Goal: Information Seeking & Learning: Learn about a topic

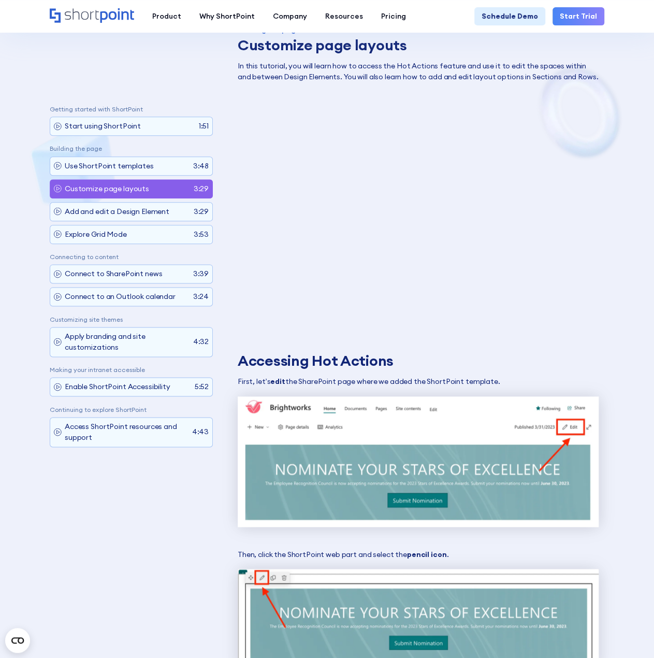
scroll to position [76, 0]
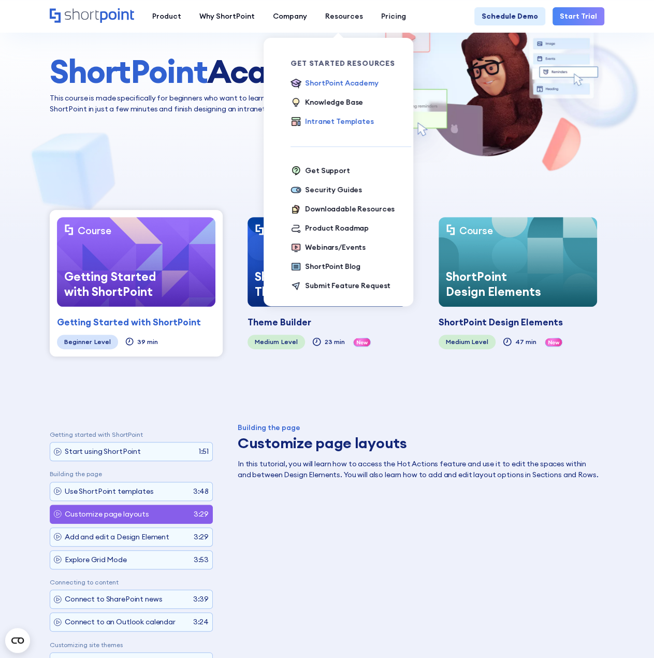
click at [321, 118] on div "Intranet Templates" at bounding box center [339, 121] width 68 height 11
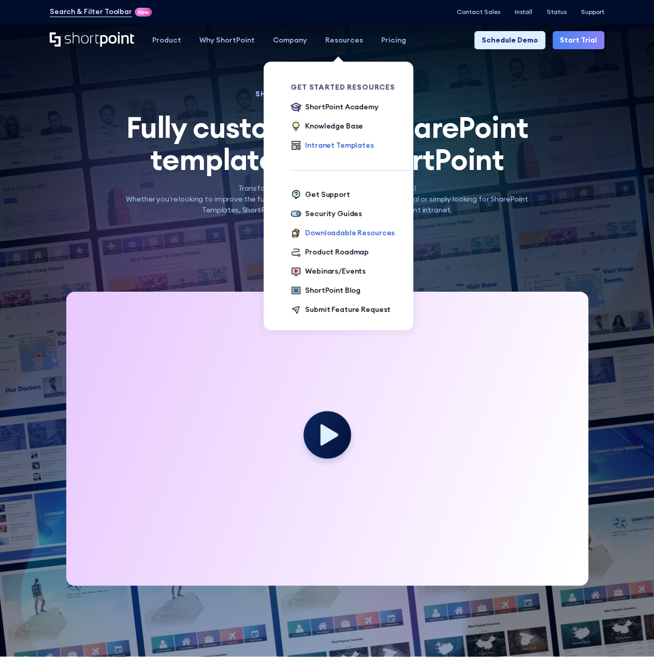
click at [338, 235] on div "Downloadable Resources" at bounding box center [350, 232] width 90 height 11
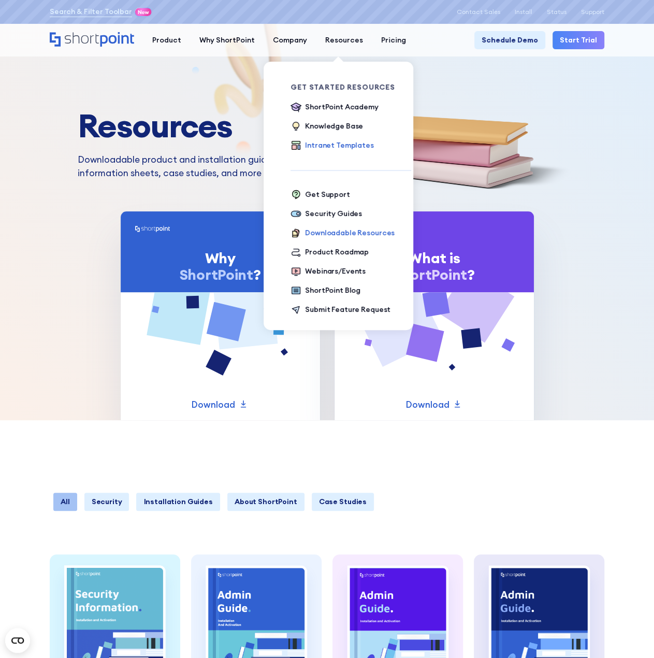
click at [309, 143] on div "Intranet Templates" at bounding box center [339, 145] width 68 height 11
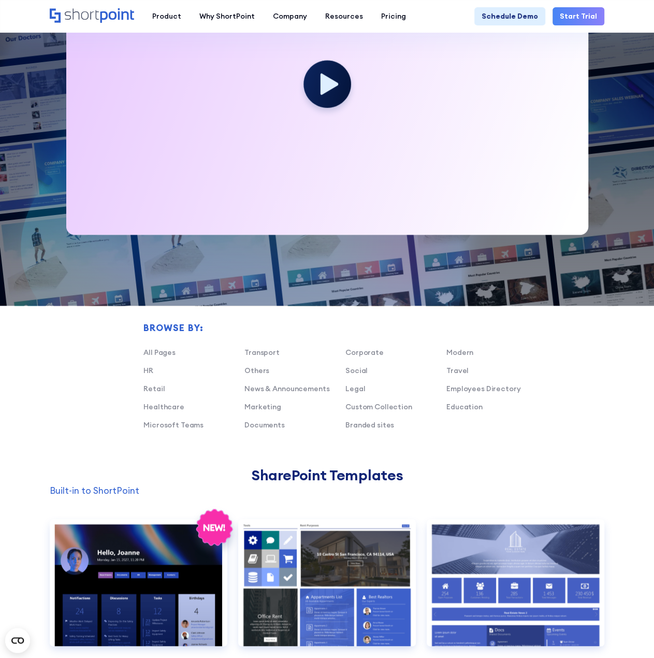
scroll to position [518, 0]
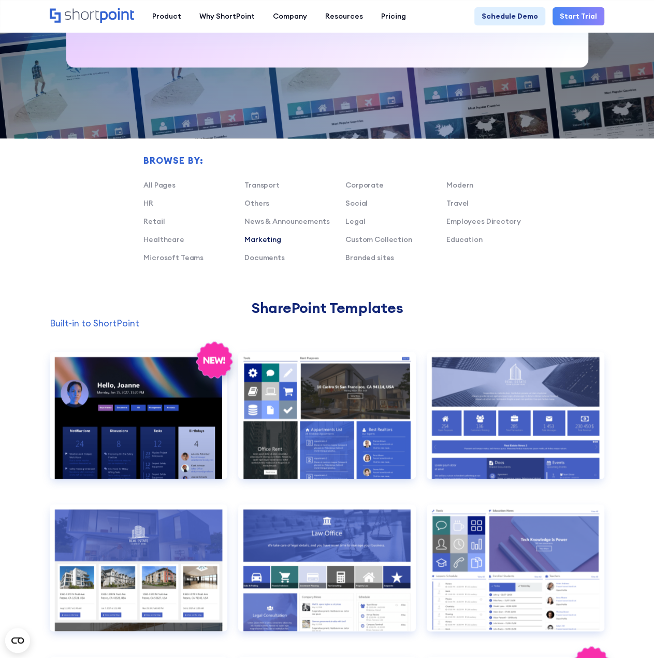
click at [268, 240] on link "Marketing" at bounding box center [262, 239] width 37 height 9
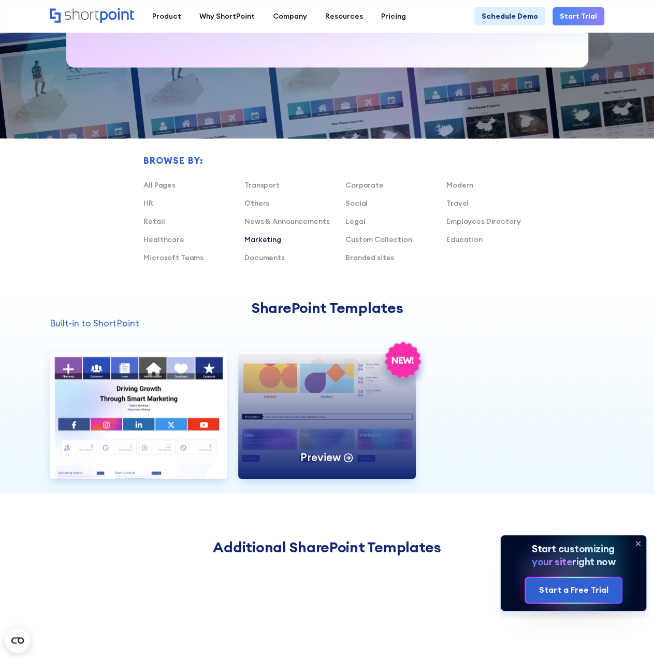
click at [366, 410] on div "Preview" at bounding box center [327, 415] width 178 height 127
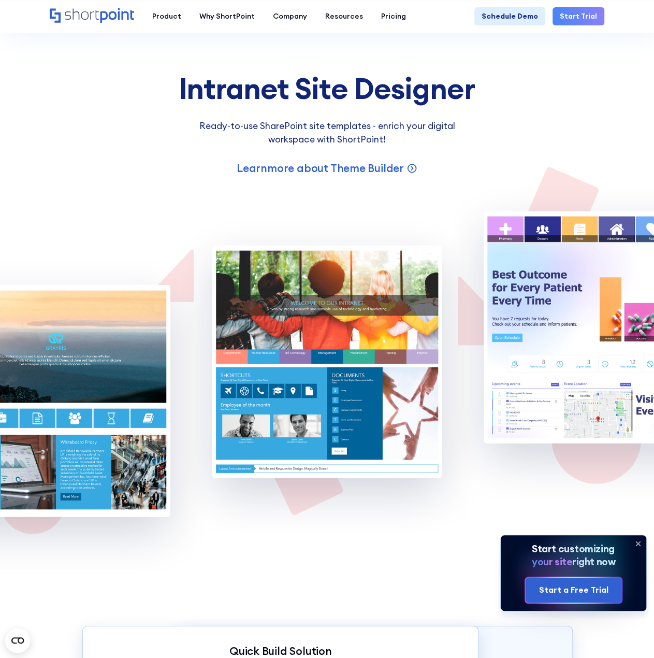
scroll to position [1191, 0]
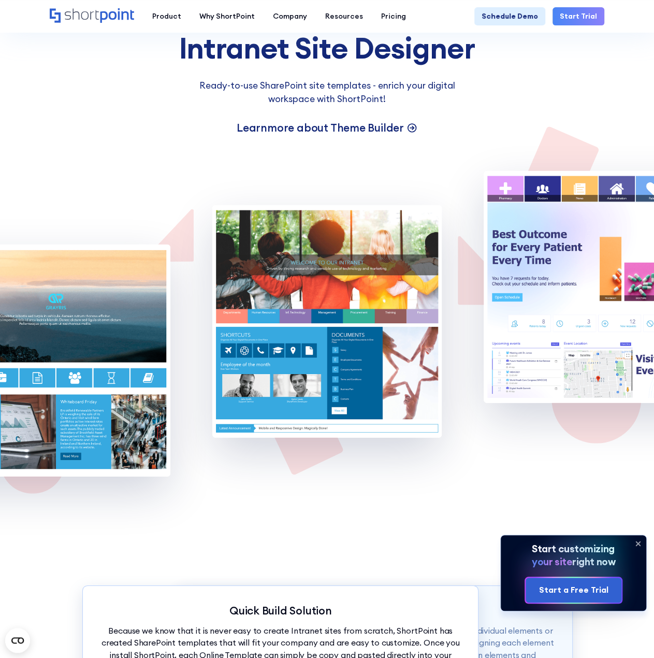
click at [370, 126] on p "Learn more about Theme Builder" at bounding box center [320, 128] width 167 height 14
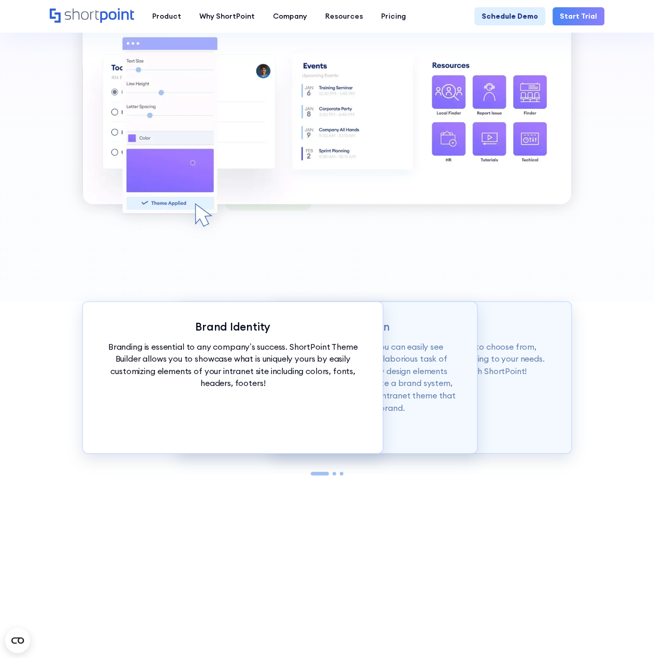
scroll to position [570, 0]
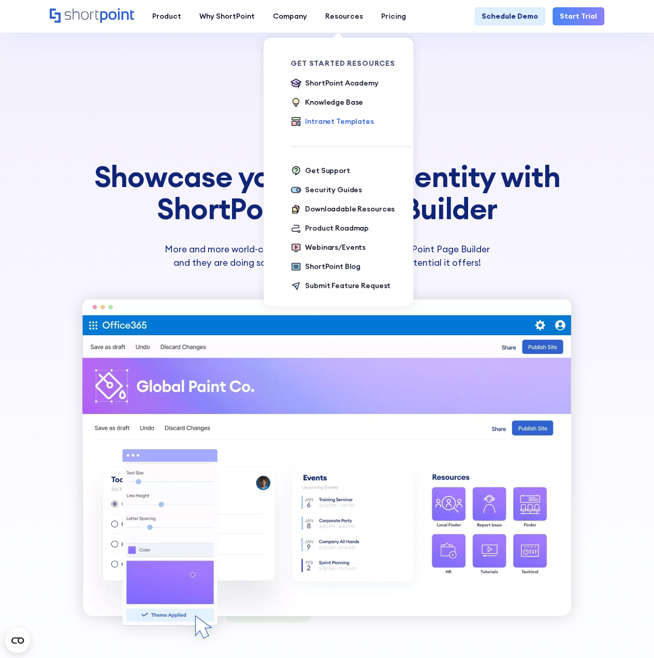
click at [338, 123] on div "Intranet Templates" at bounding box center [339, 121] width 68 height 11
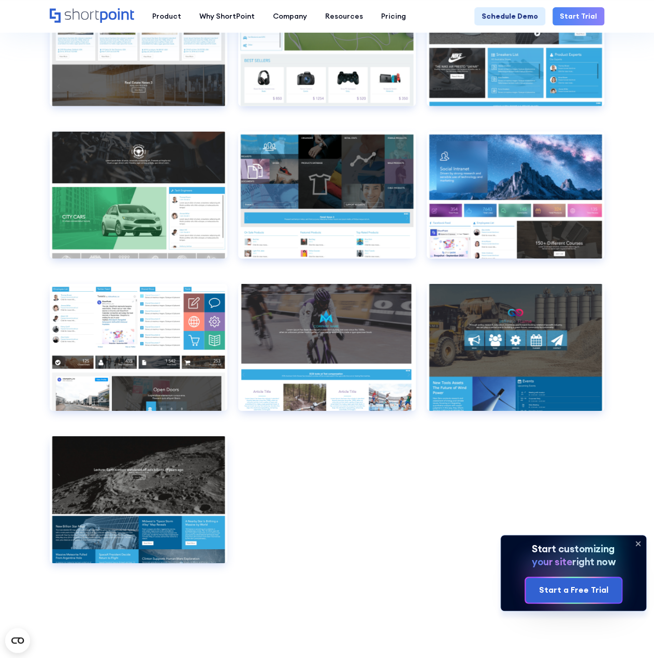
scroll to position [5546, 0]
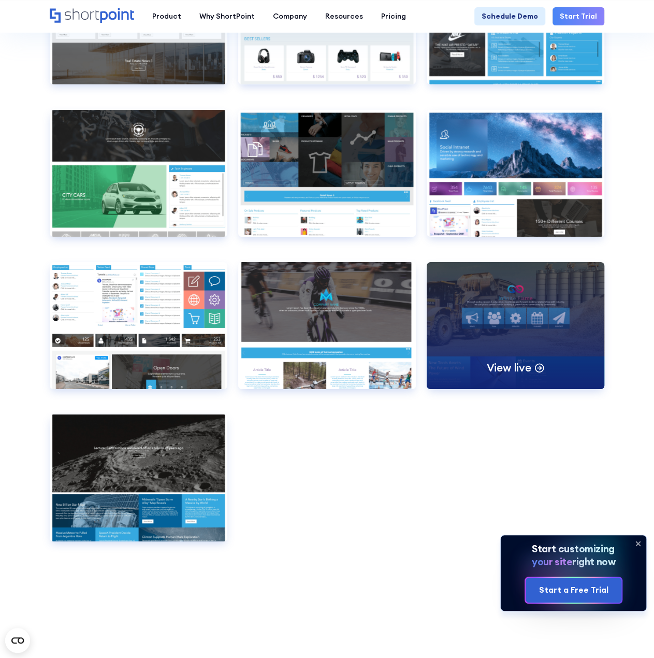
click at [544, 367] on icon at bounding box center [539, 367] width 11 height 11
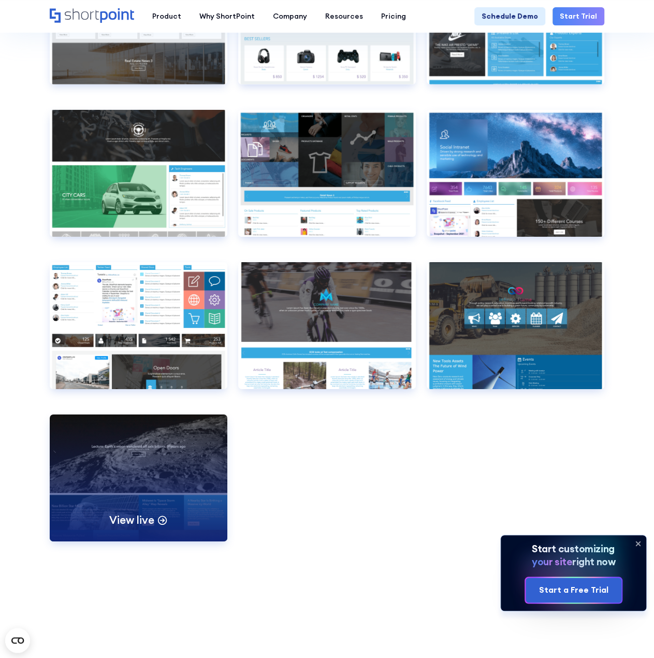
click at [170, 474] on div "View live" at bounding box center [139, 477] width 178 height 127
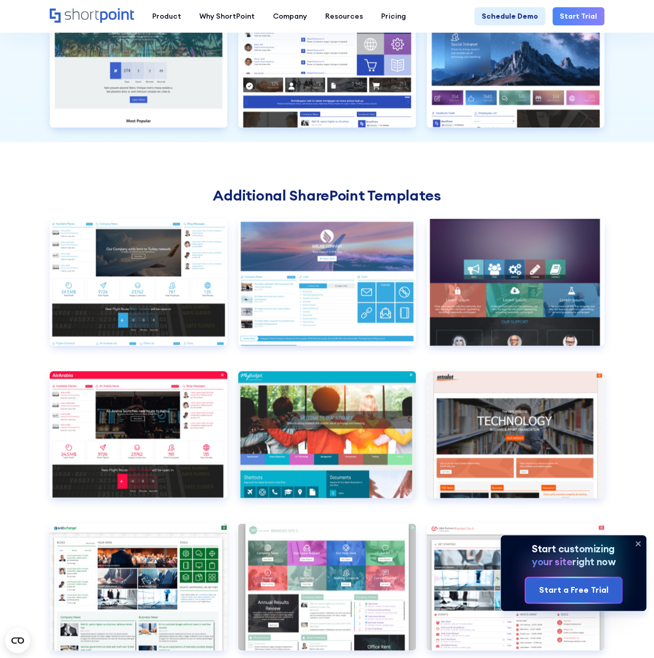
scroll to position [2542, 0]
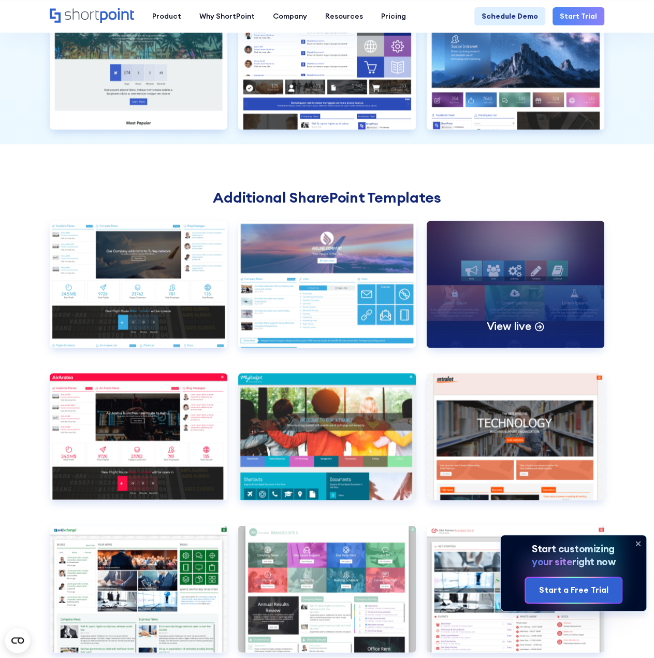
click at [530, 323] on p "View live" at bounding box center [508, 326] width 45 height 14
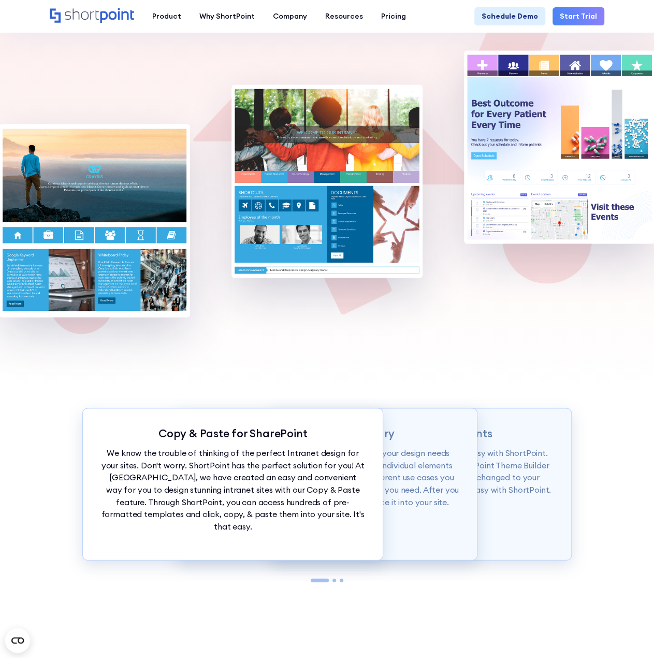
scroll to position [777, 0]
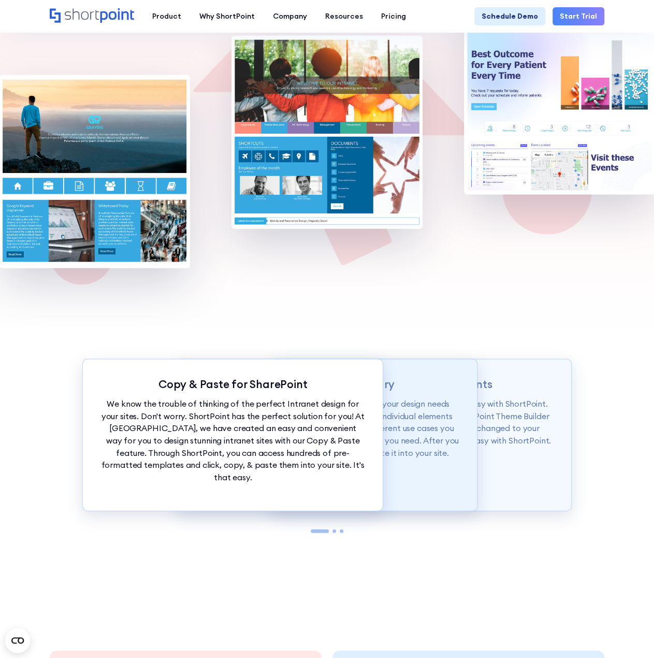
click at [415, 436] on p "Our Demos library is categorized according to your design needs from whole page…" at bounding box center [327, 427] width 264 height 61
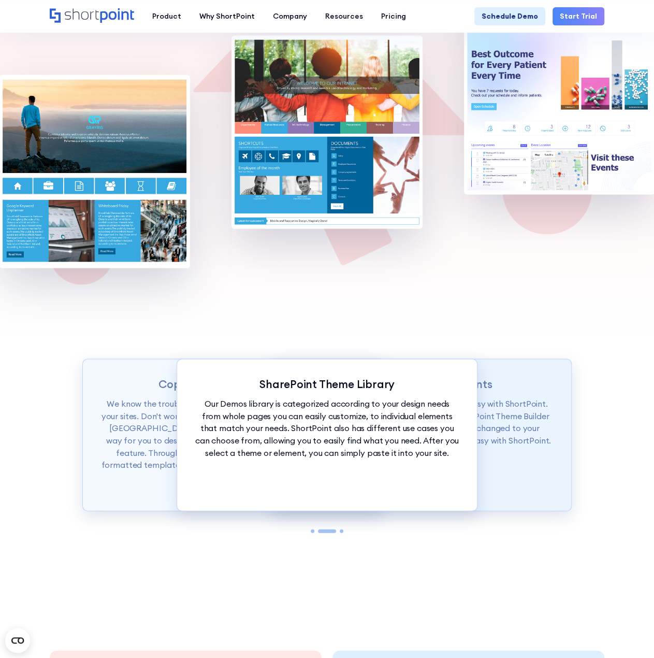
click at [521, 415] on p "Want to set branding for your whole site? It's easy with ShortPoint. You can se…" at bounding box center [422, 421] width 264 height 49
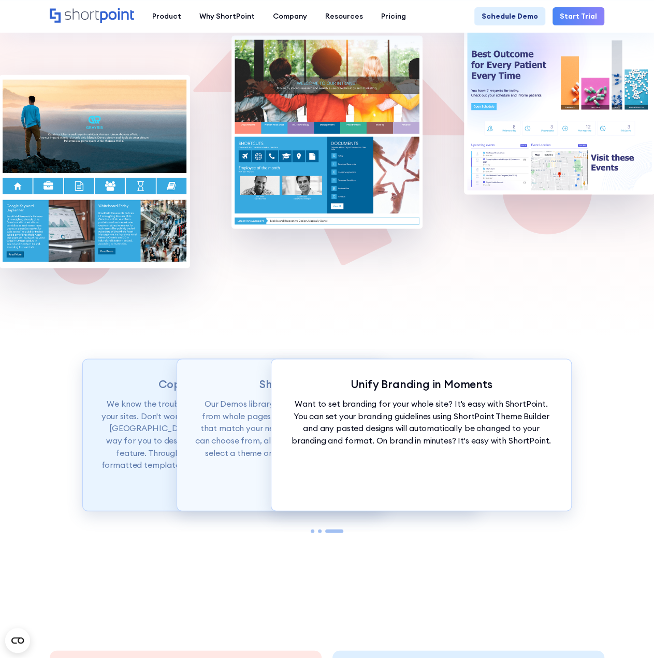
click at [133, 425] on p "We know the trouble of thinking of the perfect Intranet design for your sites. …" at bounding box center [233, 439] width 264 height 85
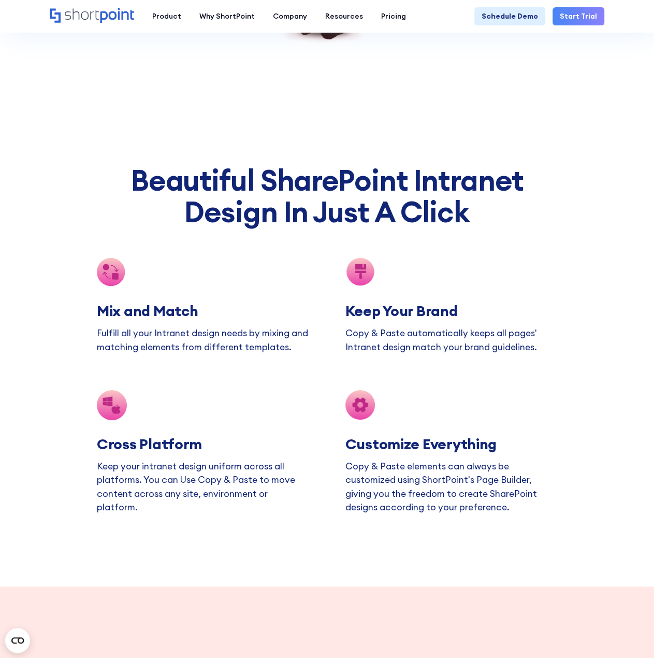
scroll to position [1709, 0]
